Goal: Navigation & Orientation: Find specific page/section

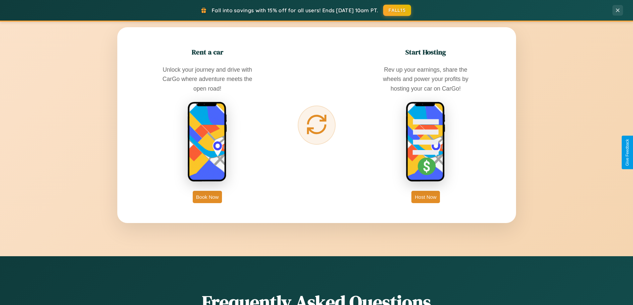
scroll to position [1278, 0]
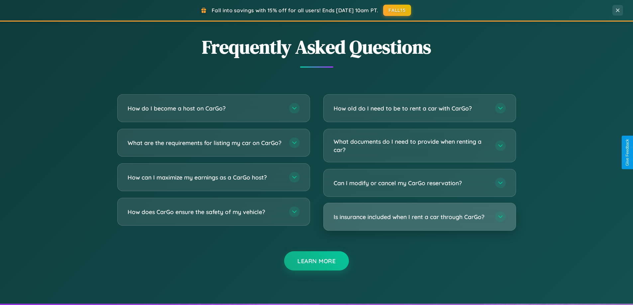
click at [419, 217] on h3 "Is insurance included when I rent a car through CarGo?" at bounding box center [410, 217] width 155 height 8
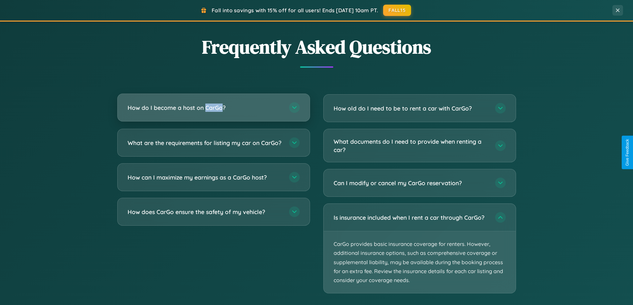
click at [213, 108] on h3 "How do I become a host on CarGo?" at bounding box center [205, 108] width 155 height 8
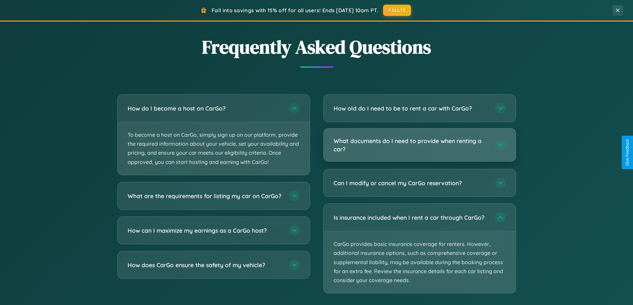
click at [419, 145] on h3 "What documents do I need to provide when renting a car?" at bounding box center [410, 145] width 155 height 16
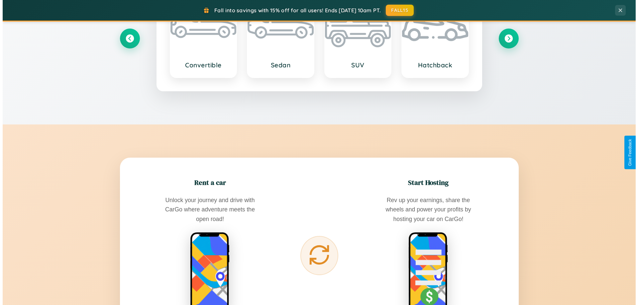
scroll to position [0, 0]
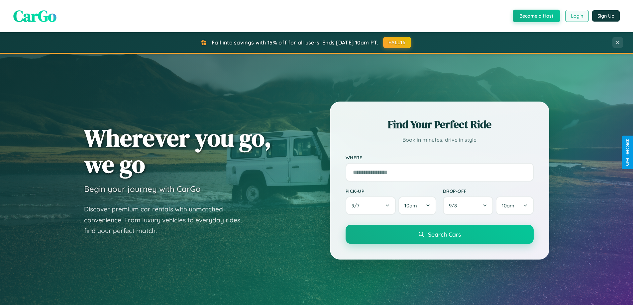
click at [576, 16] on button "Login" at bounding box center [577, 16] width 24 height 12
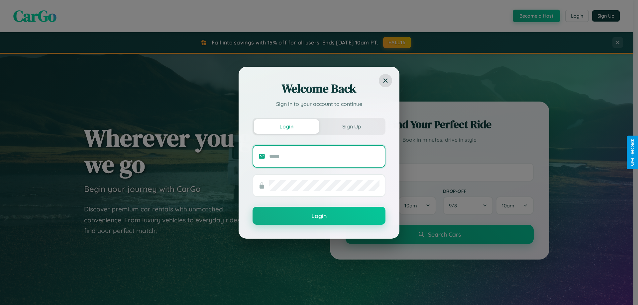
click at [324, 156] on input "text" at bounding box center [324, 156] width 110 height 11
type input "**********"
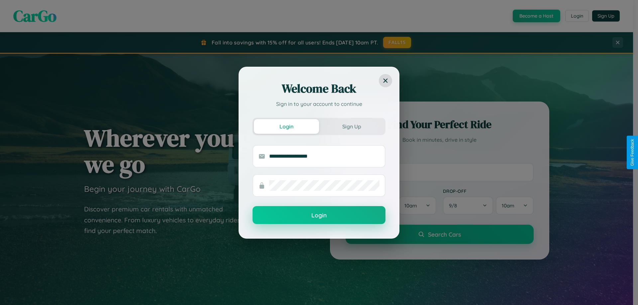
click at [319, 215] on button "Login" at bounding box center [318, 215] width 133 height 18
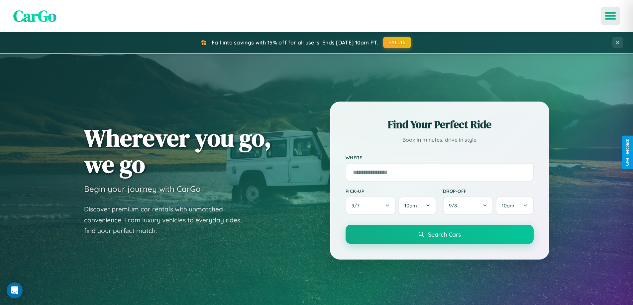
click at [610, 16] on icon "Open menu" at bounding box center [610, 16] width 10 height 6
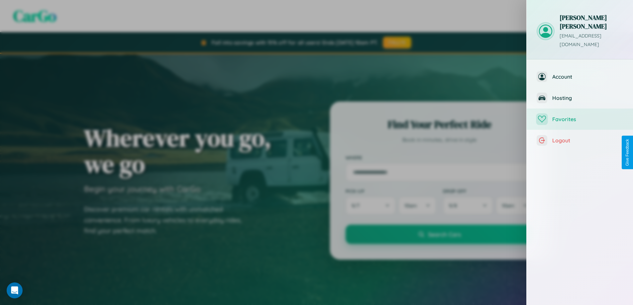
click at [579, 116] on span "Favorites" at bounding box center [587, 119] width 71 height 7
